Goal: Task Accomplishment & Management: Use online tool/utility

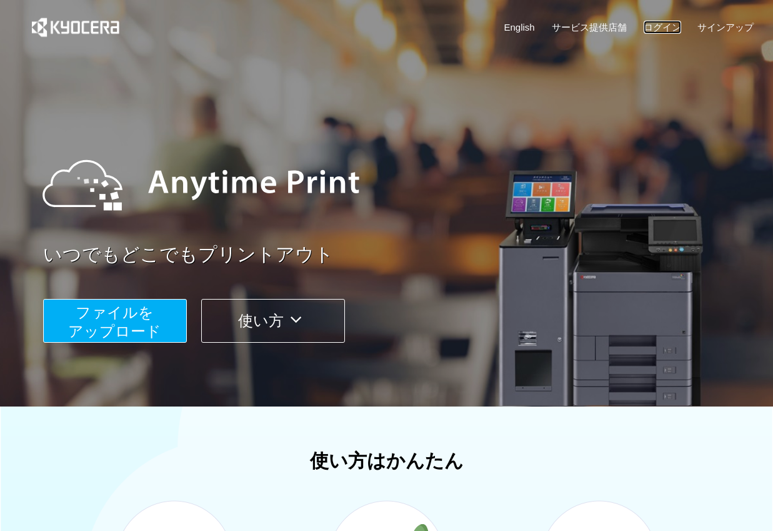
click at [675, 23] on link "ログイン" at bounding box center [662, 27] width 37 height 13
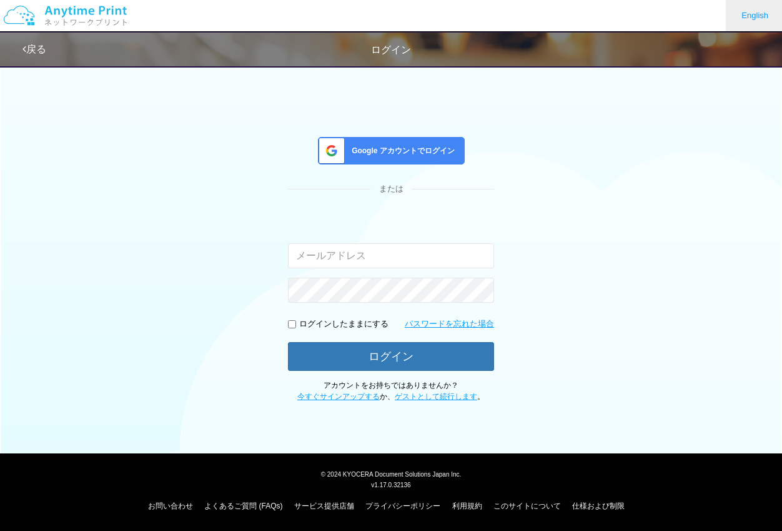
type input "[EMAIL_ADDRESS][DOMAIN_NAME]"
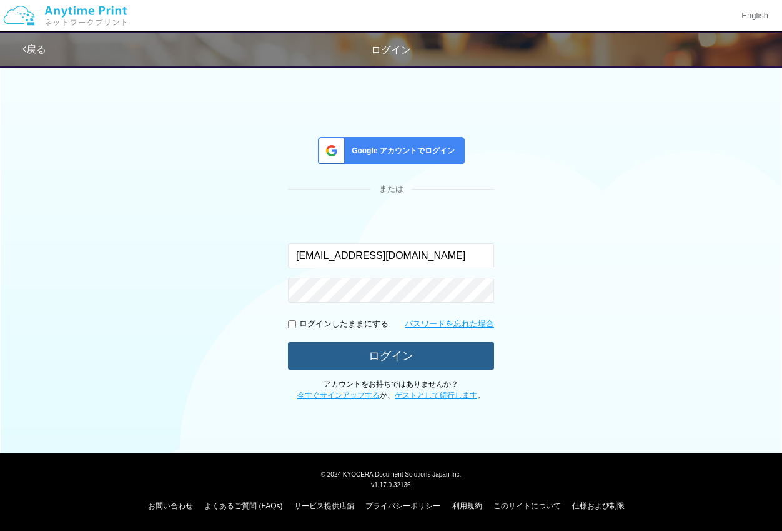
click at [398, 361] on button "ログイン" at bounding box center [391, 355] width 206 height 27
click at [396, 361] on button "ログイン" at bounding box center [391, 355] width 206 height 27
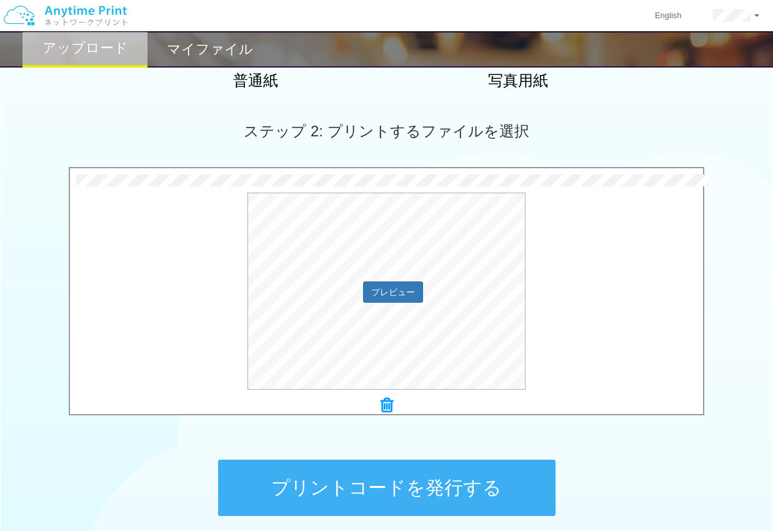
scroll to position [311, 0]
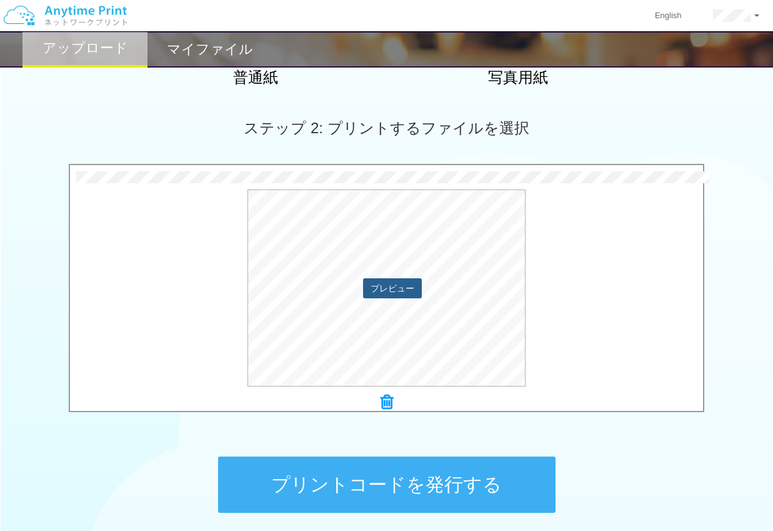
click at [416, 287] on button "プレビュー" at bounding box center [392, 288] width 59 height 20
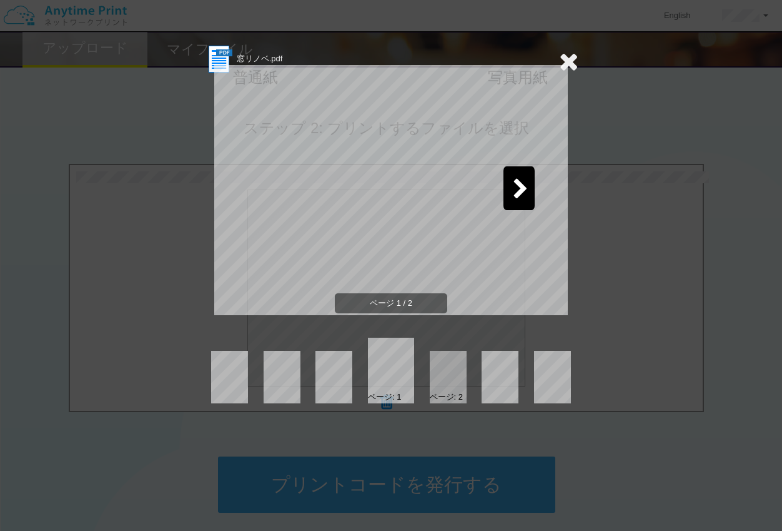
click at [525, 189] on icon at bounding box center [521, 190] width 16 height 22
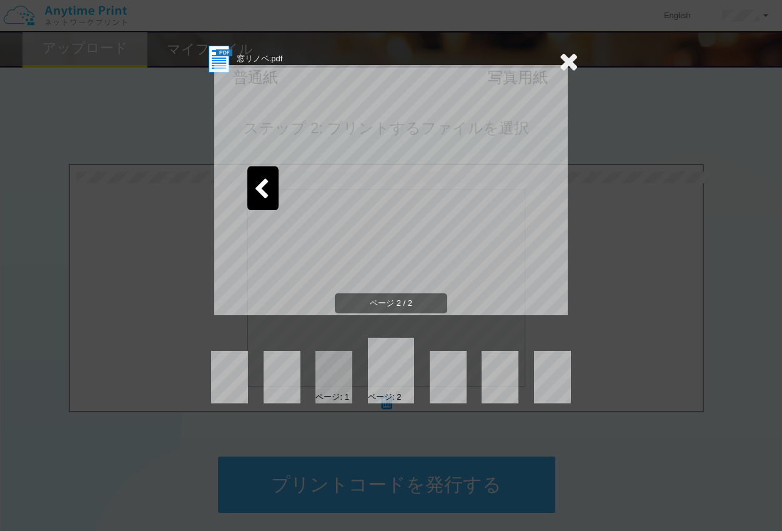
click at [566, 57] on icon at bounding box center [568, 61] width 19 height 25
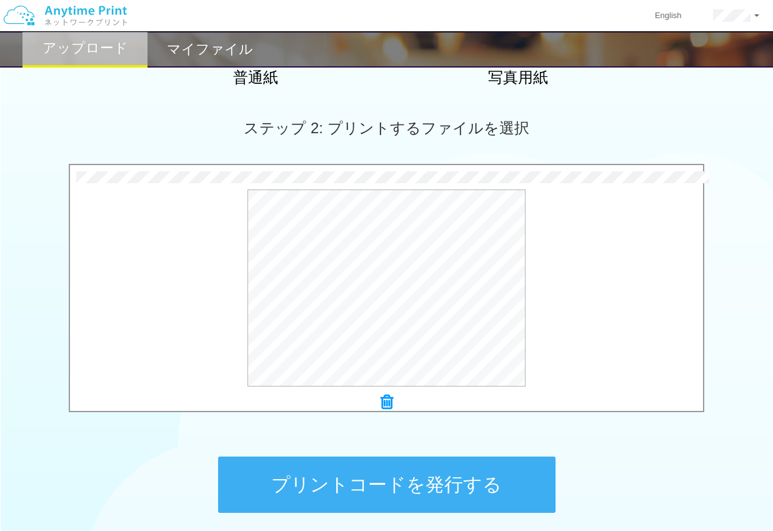
click at [403, 486] on button "プリントコードを発行する" at bounding box center [386, 484] width 337 height 56
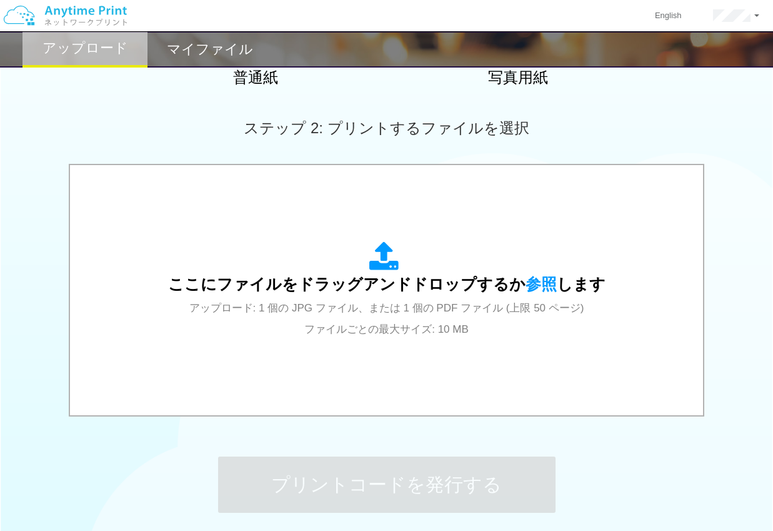
scroll to position [0, 0]
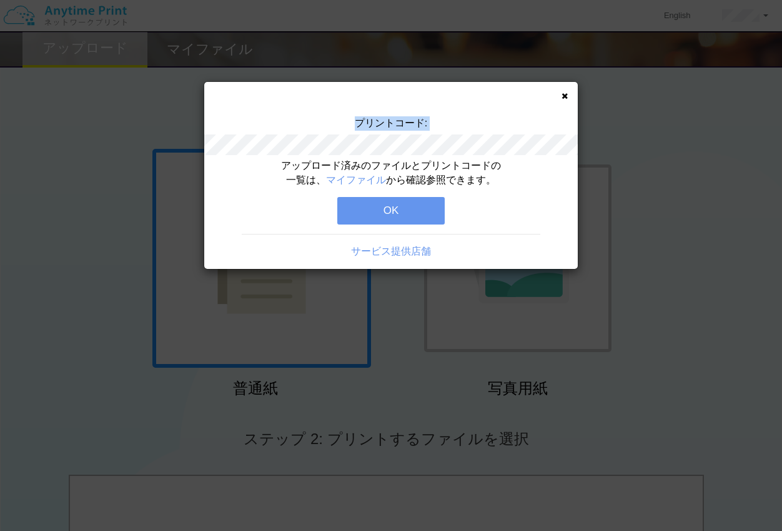
click at [360, 127] on div "プリントコード:" at bounding box center [391, 137] width 374 height 42
click at [398, 204] on button "OK" at bounding box center [390, 210] width 107 height 27
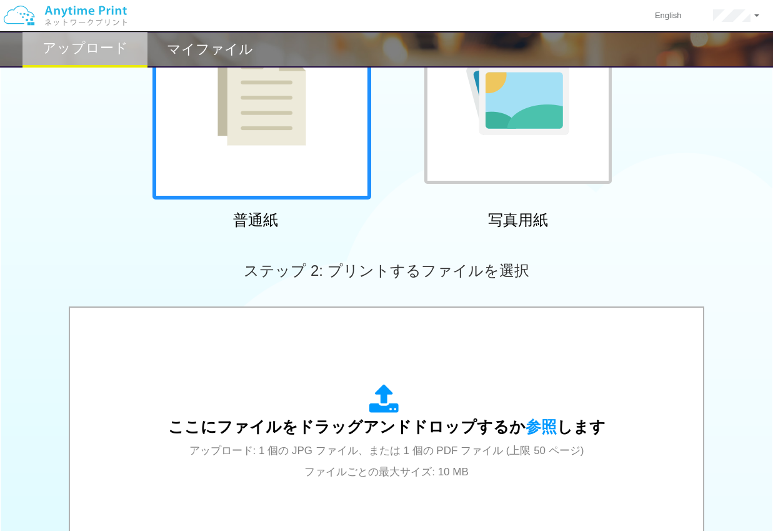
scroll to position [187, 0]
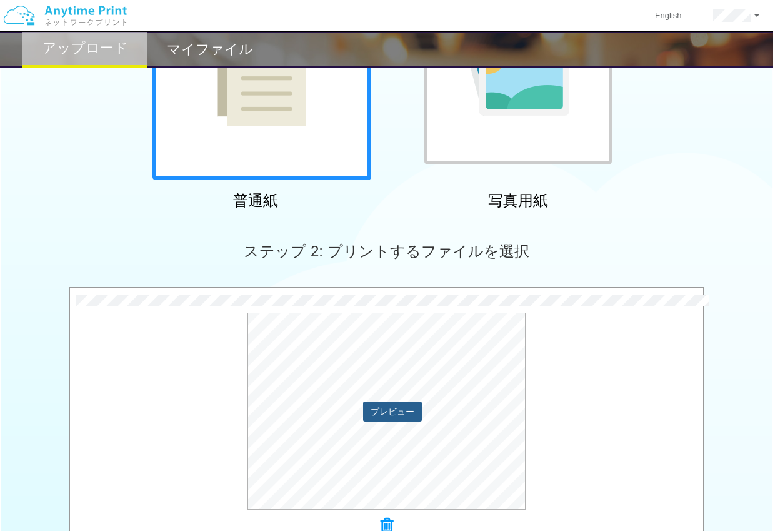
click at [410, 403] on button "プレビュー" at bounding box center [392, 411] width 59 height 20
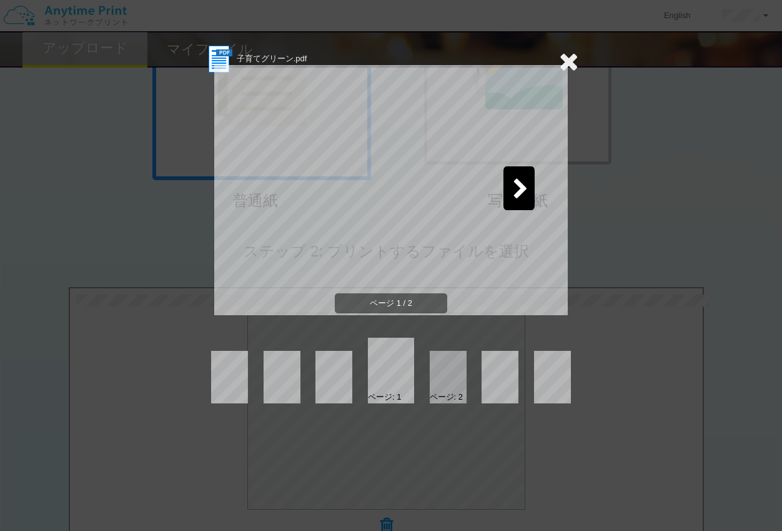
click at [519, 174] on div at bounding box center [519, 188] width 31 height 44
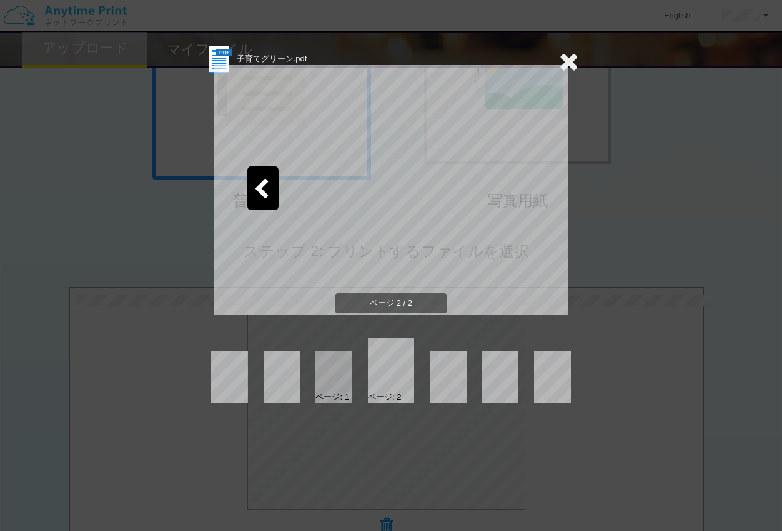
click at [572, 62] on icon at bounding box center [568, 61] width 19 height 25
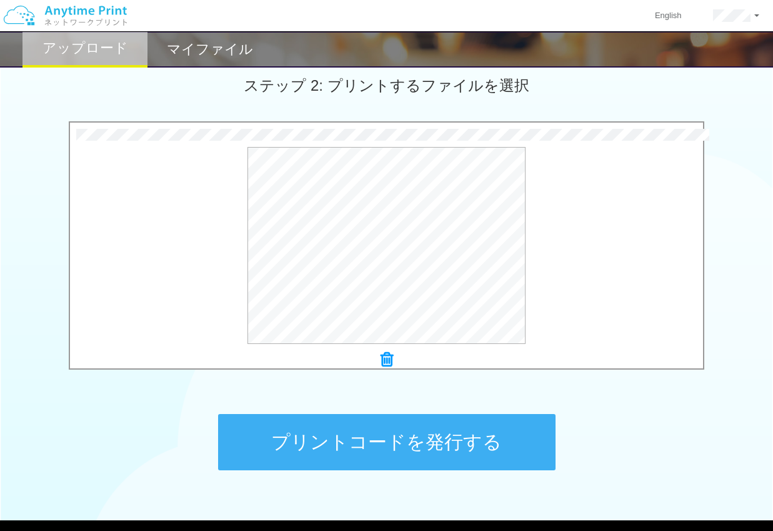
scroll to position [354, 0]
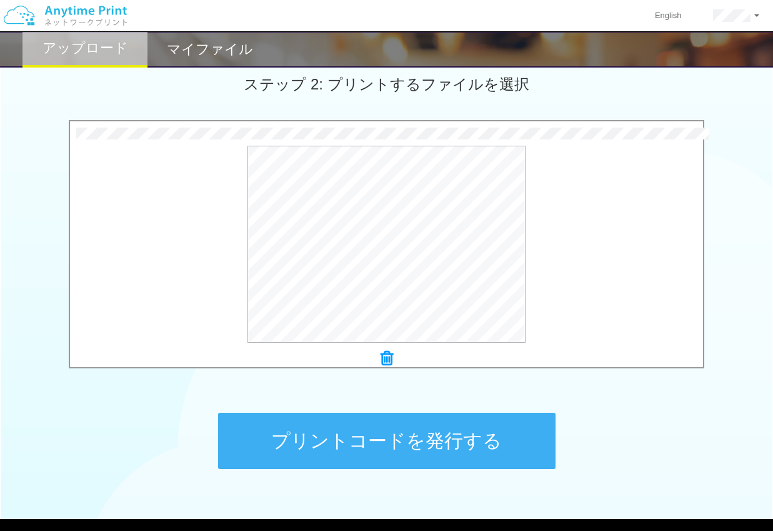
click at [388, 431] on button "プリントコードを発行する" at bounding box center [386, 440] width 337 height 56
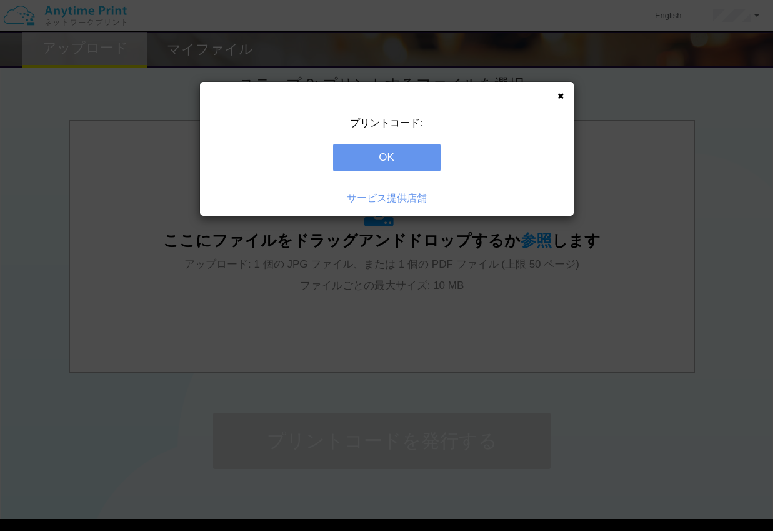
scroll to position [0, 0]
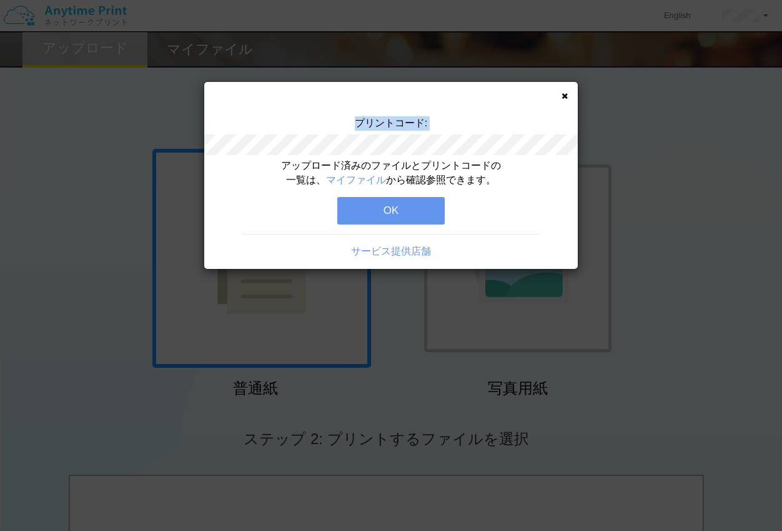
click at [352, 126] on div "プリントコード:" at bounding box center [391, 137] width 374 height 42
click at [567, 94] on icon at bounding box center [565, 96] width 6 height 8
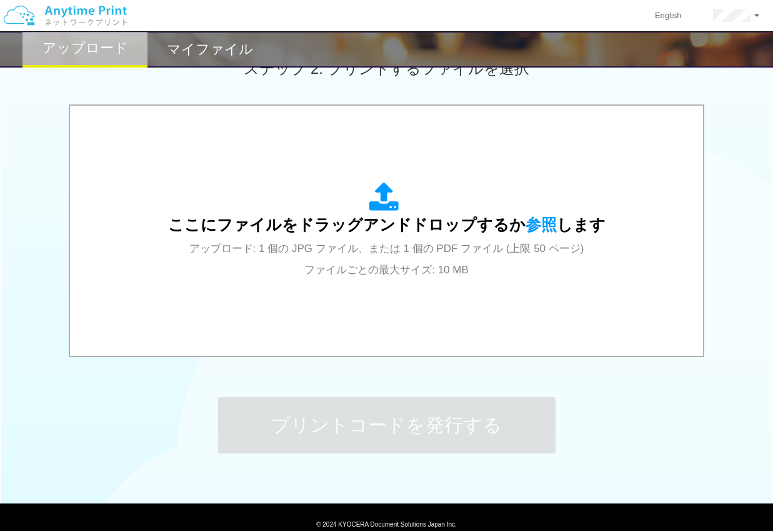
scroll to position [420, 0]
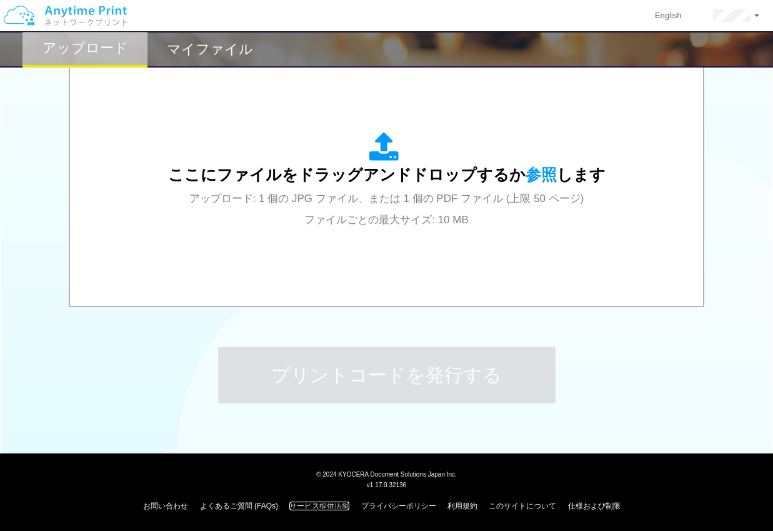
click at [308, 506] on link "サービス提供店舗" at bounding box center [319, 505] width 60 height 9
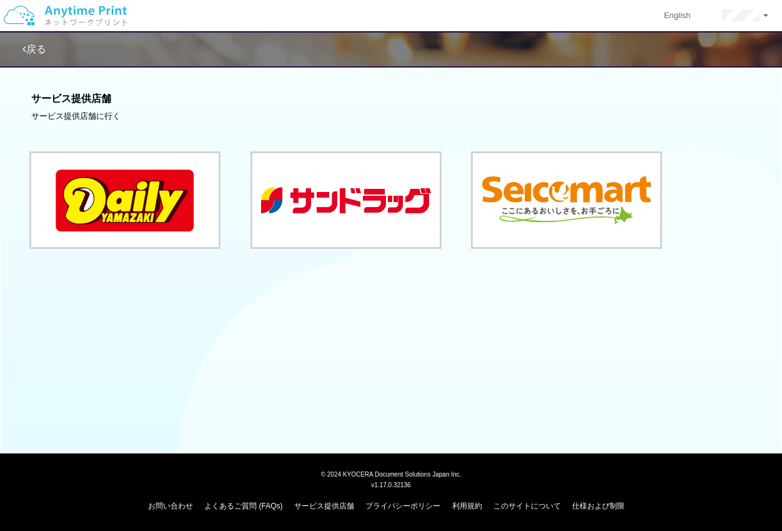
click at [32, 48] on link "戻る" at bounding box center [34, 49] width 24 height 11
